Goal: Information Seeking & Learning: Learn about a topic

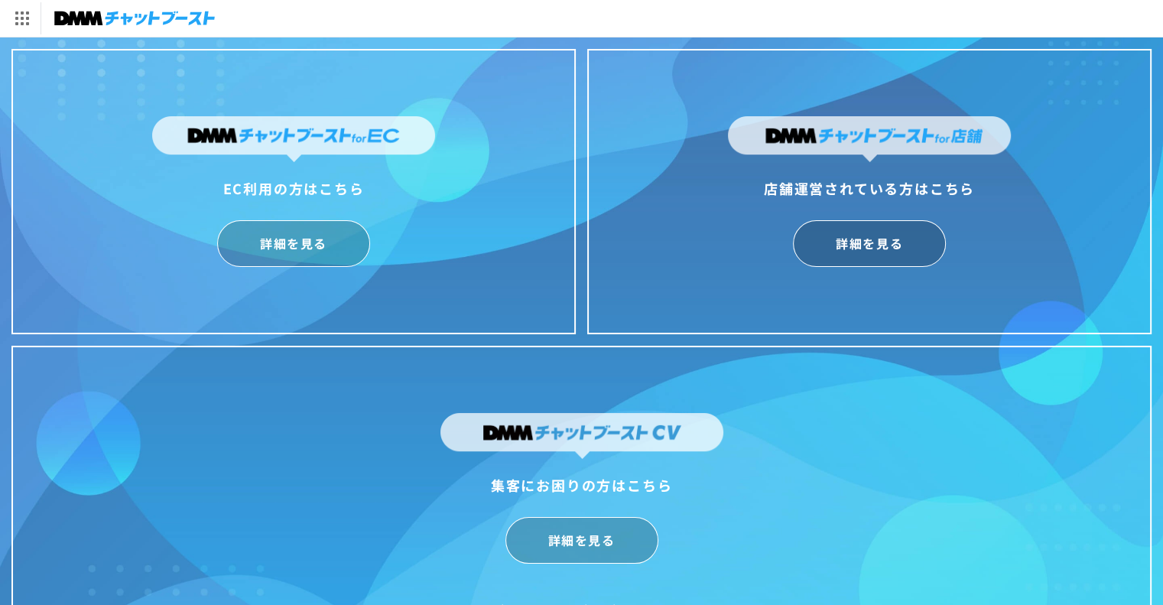
click at [312, 241] on link "詳細を見る" at bounding box center [293, 243] width 153 height 47
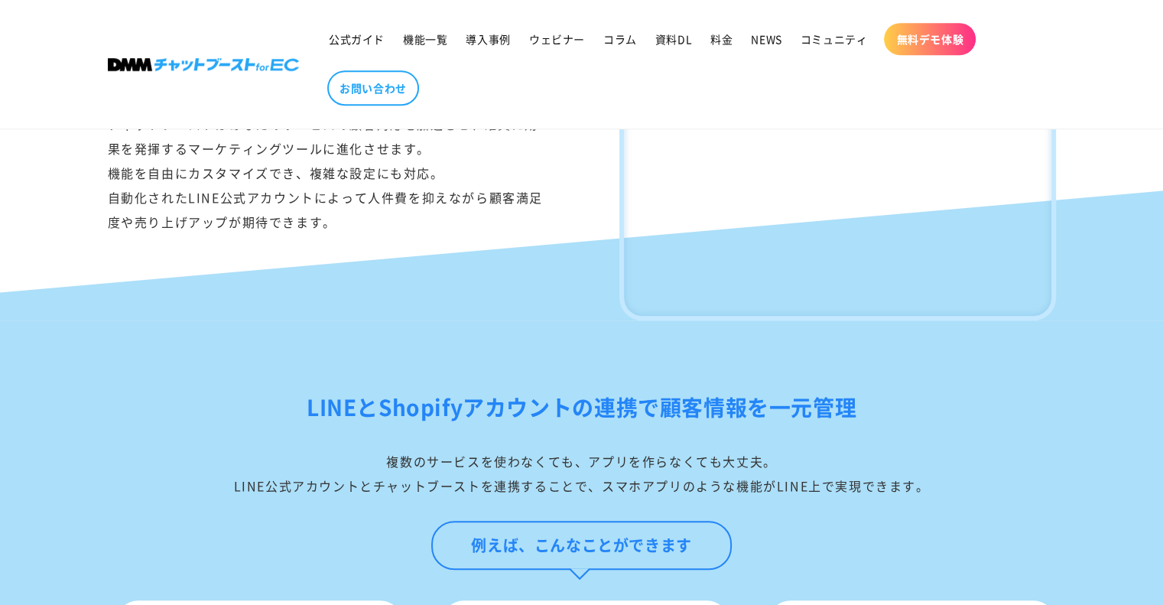
scroll to position [1061, 0]
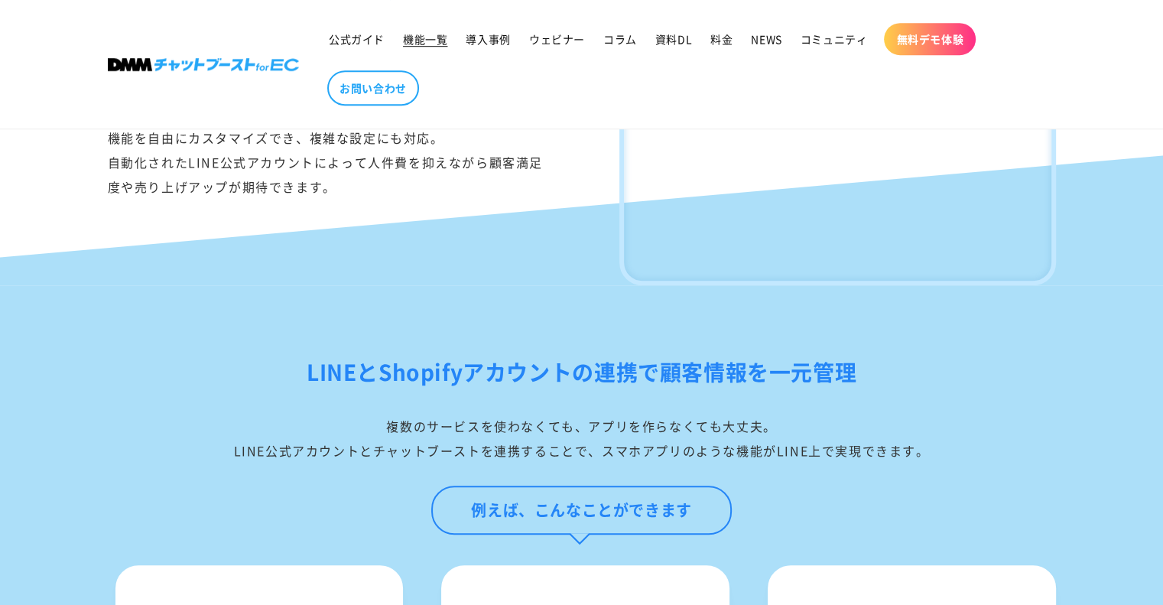
click at [423, 36] on span "機能一覧" at bounding box center [425, 39] width 44 height 14
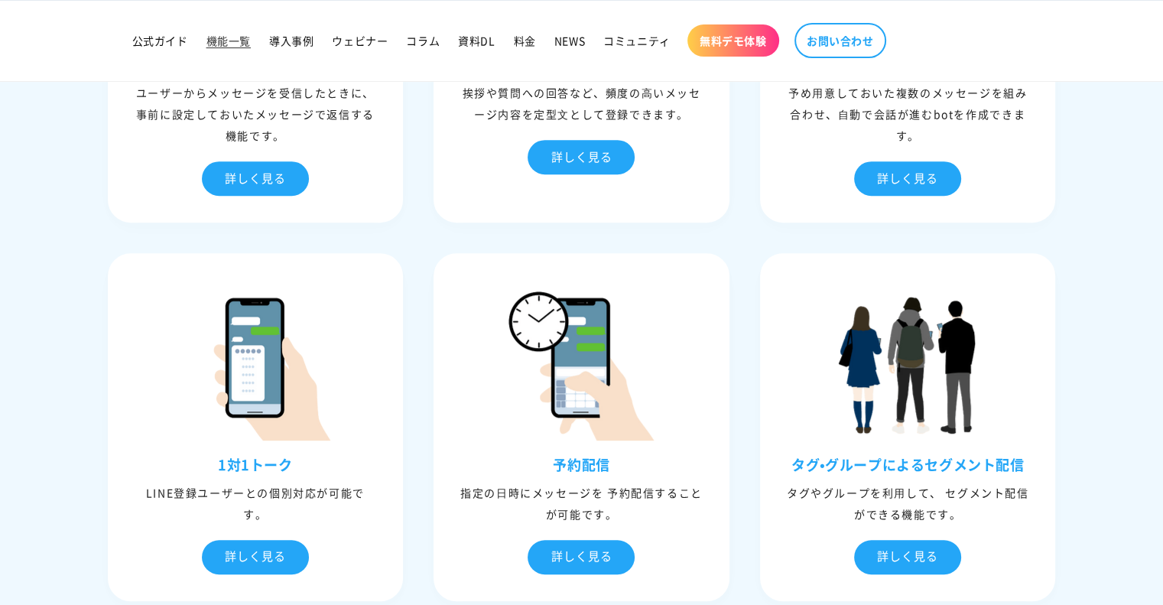
scroll to position [644, 0]
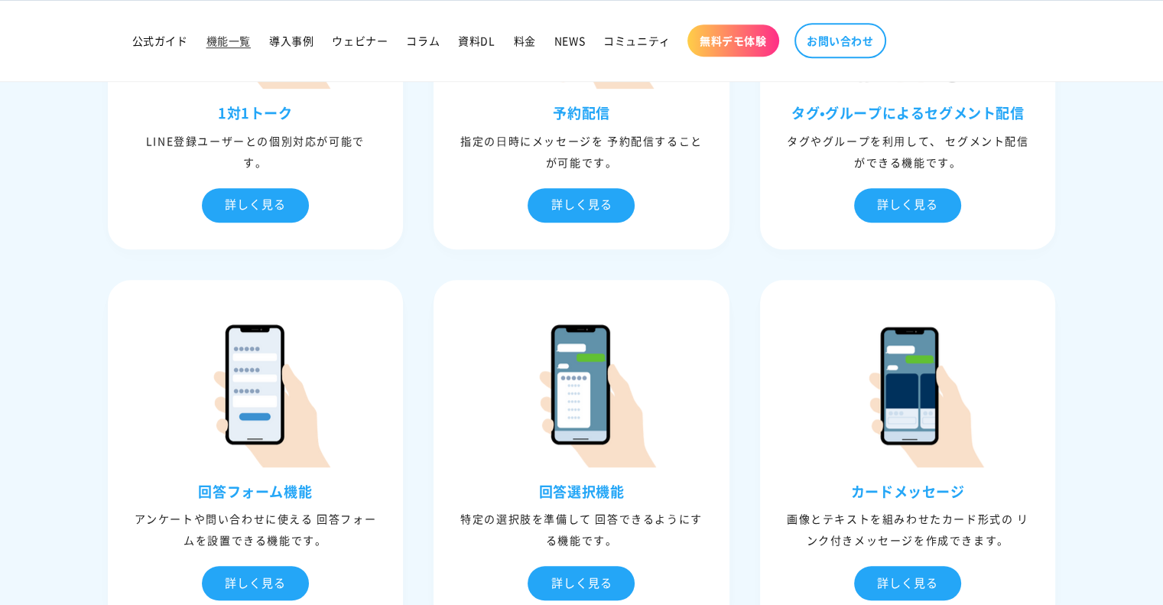
click at [888, 141] on div "タグやグループを利⽤して、 セグメント配信ができる機能です。" at bounding box center [908, 151] width 288 height 43
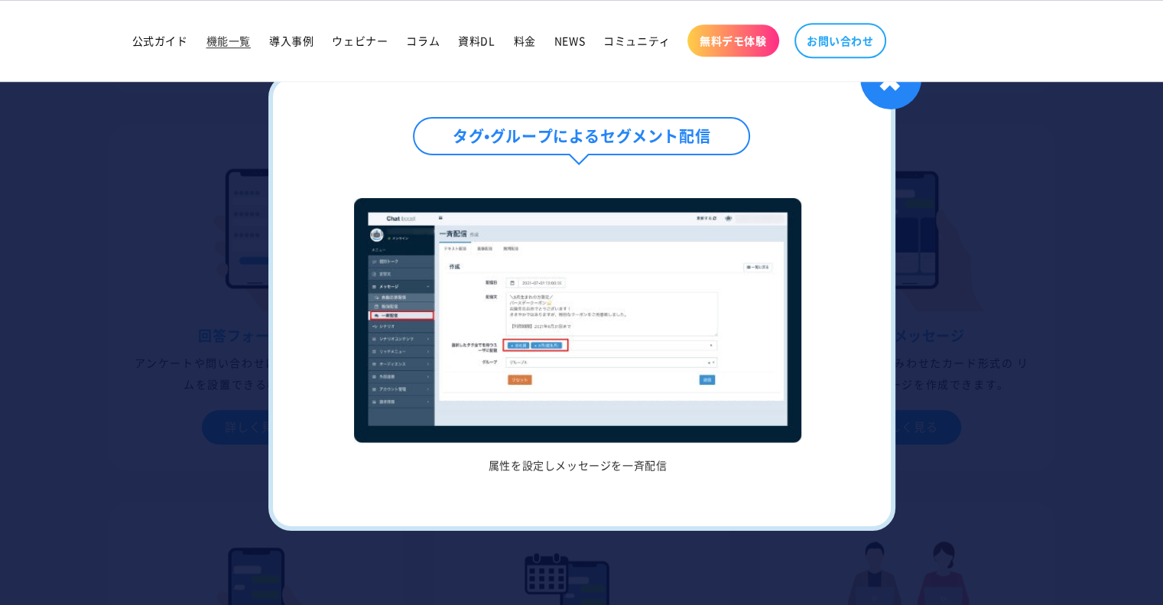
scroll to position [1162, 0]
click at [911, 96] on div "✖" at bounding box center [890, 78] width 61 height 61
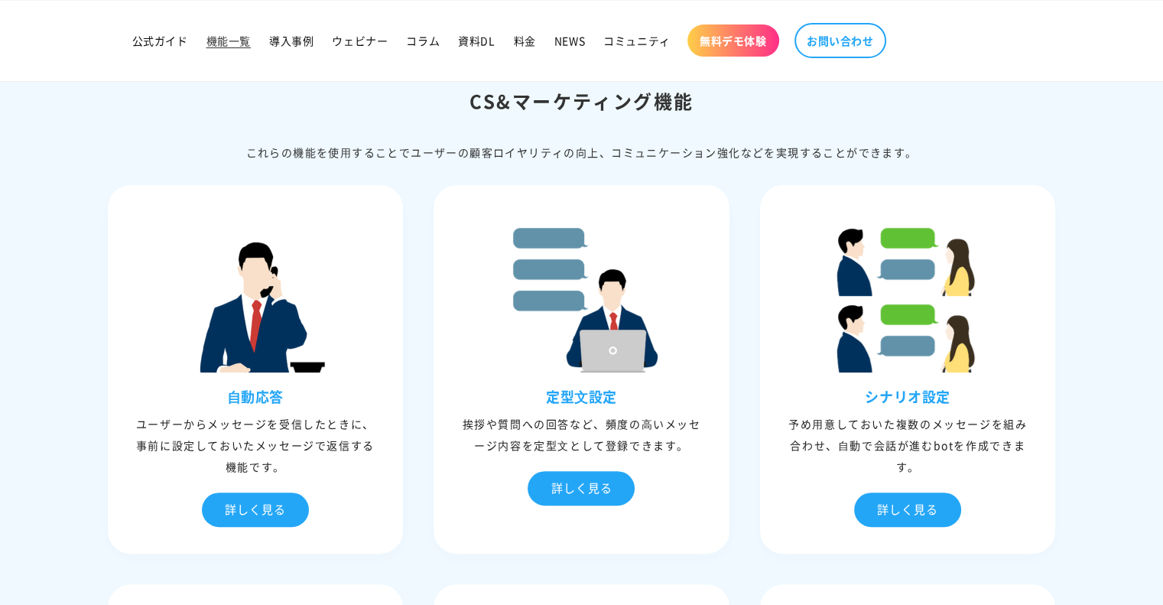
scroll to position [317, 0]
